Goal: Navigation & Orientation: Understand site structure

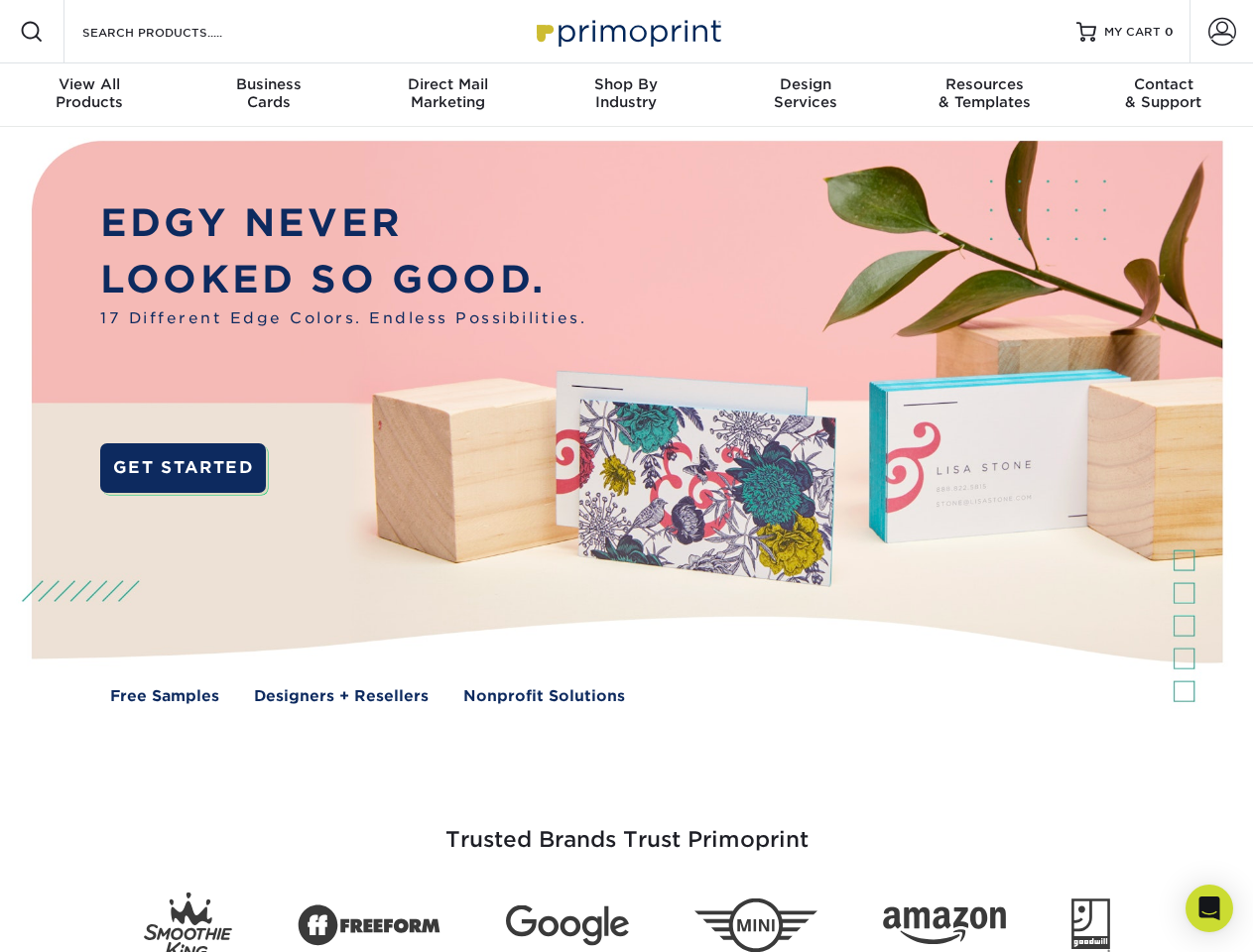
click at [626, 476] on img at bounding box center [626, 437] width 1240 height 620
click at [32, 32] on span at bounding box center [32, 32] width 24 height 24
click at [1221, 32] on span at bounding box center [1222, 32] width 28 height 28
click at [89, 95] on div "View All Products" at bounding box center [89, 93] width 179 height 36
click at [268, 95] on div "Business Cards" at bounding box center [268, 93] width 179 height 36
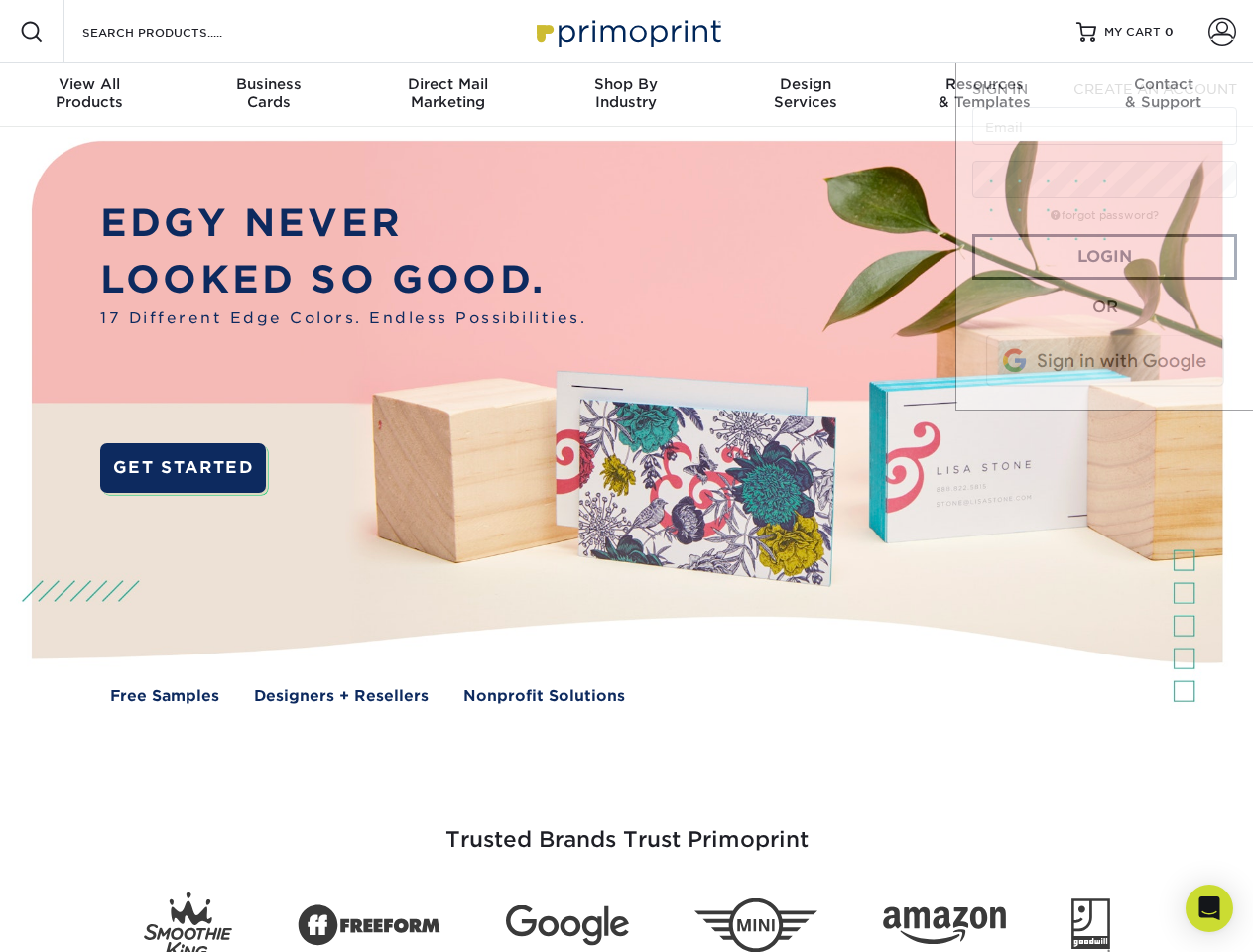
click at [448, 95] on div "Direct Mail Marketing" at bounding box center [447, 93] width 179 height 36
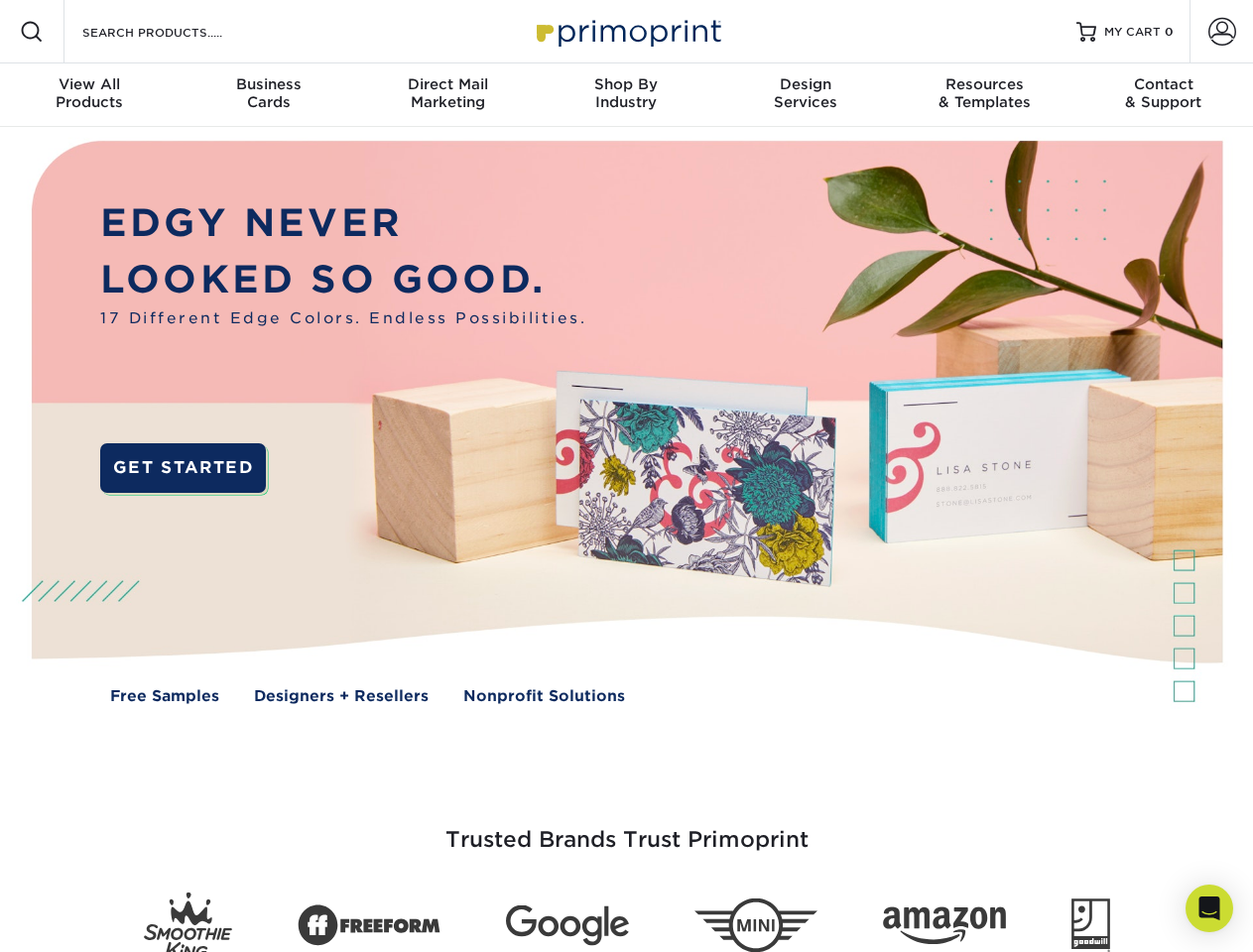
click at [626, 95] on div "Shop By Industry" at bounding box center [626, 93] width 179 height 36
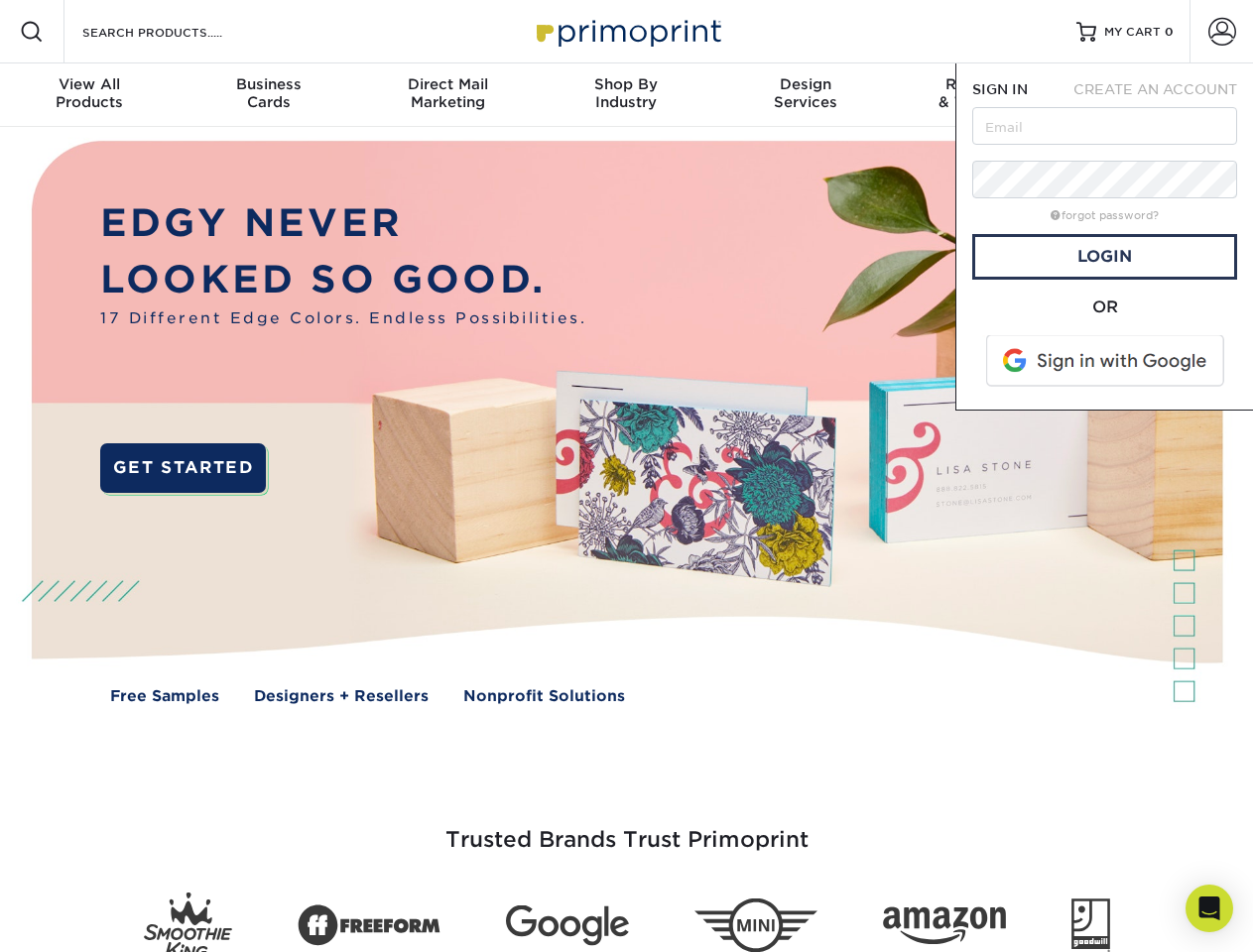
click at [805, 95] on div "Design Services" at bounding box center [805, 93] width 179 height 36
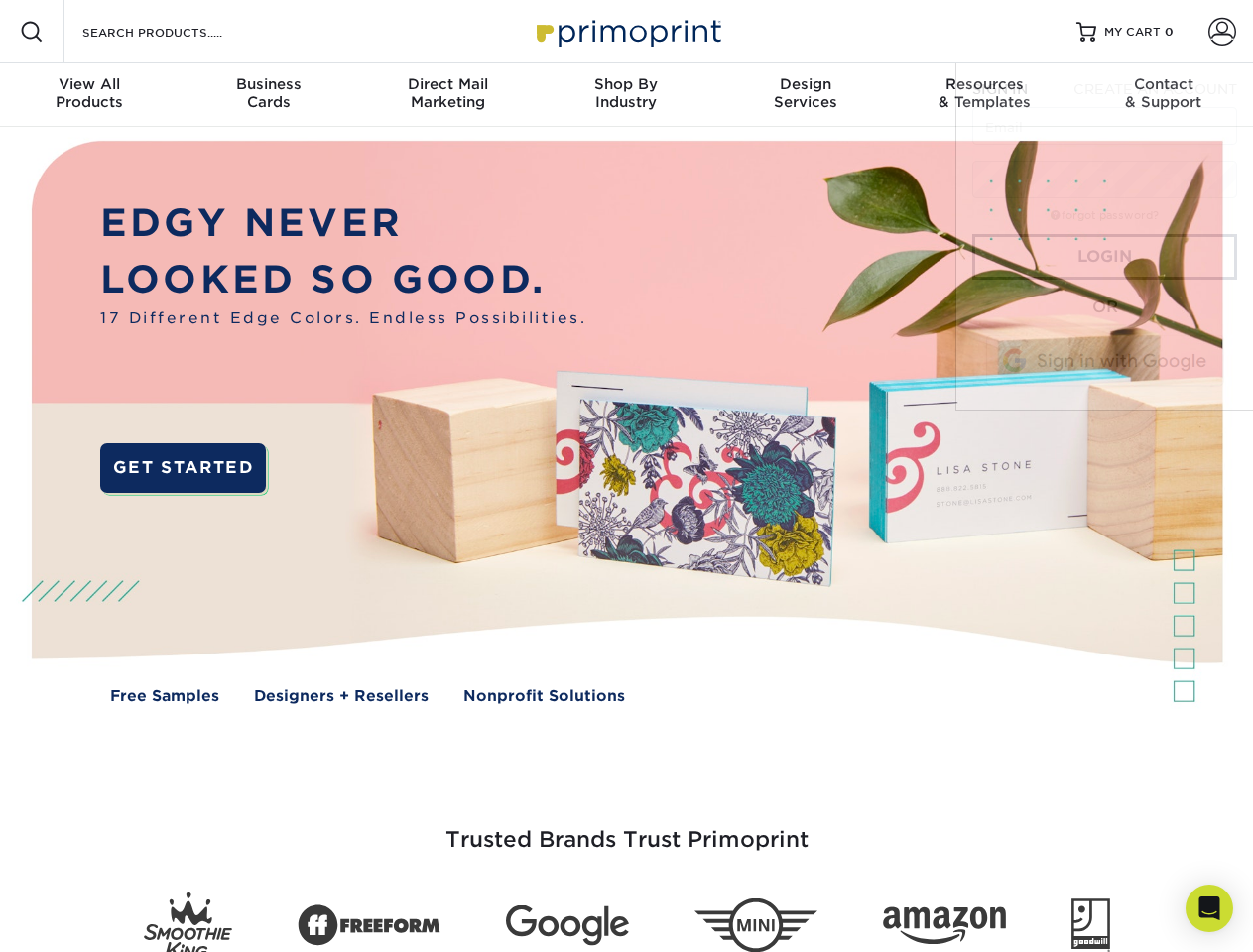
click at [984, 95] on span "SIGN IN" at bounding box center [1000, 89] width 56 height 16
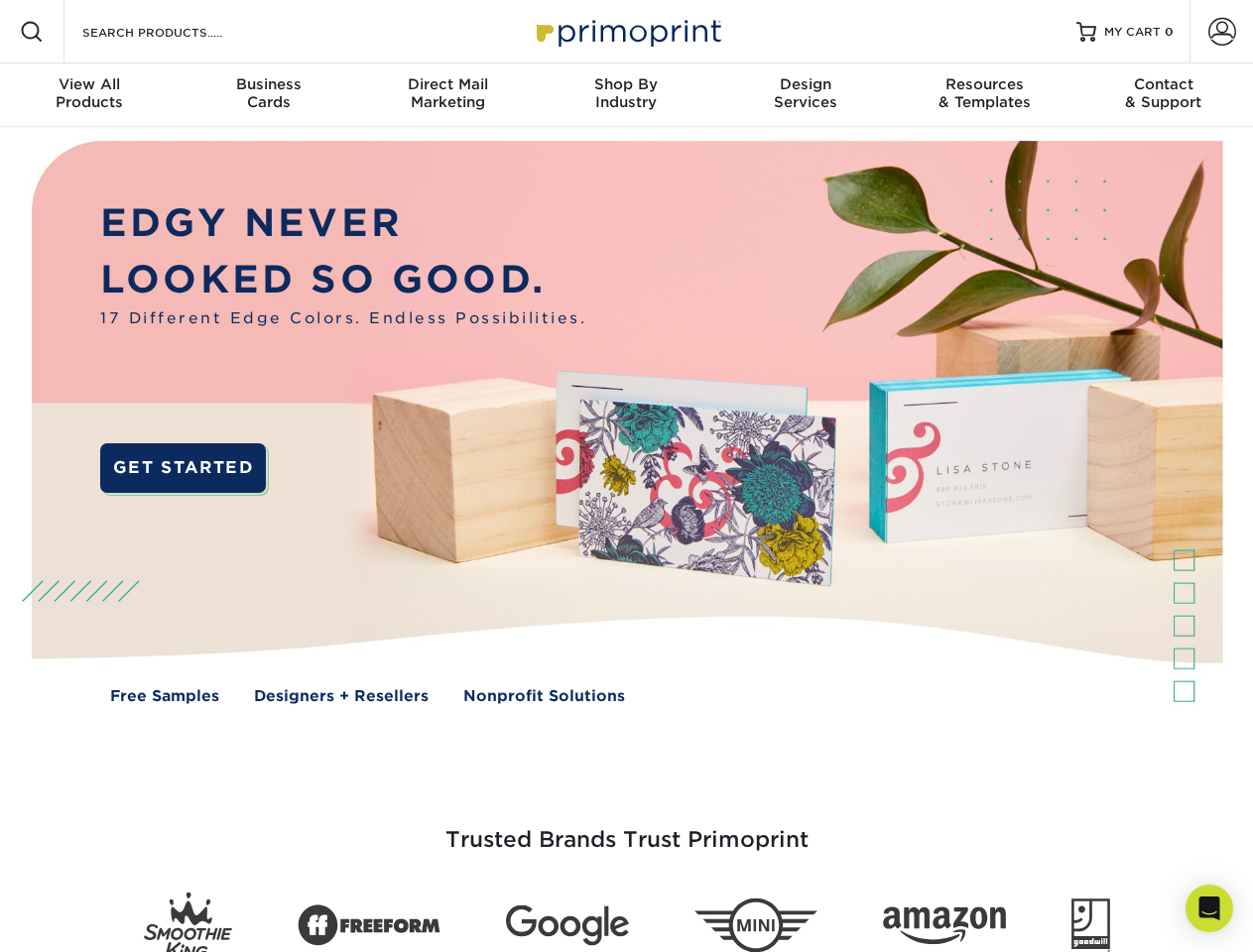
click at [1164, 95] on div "Contact & Support" at bounding box center [1163, 93] width 179 height 36
